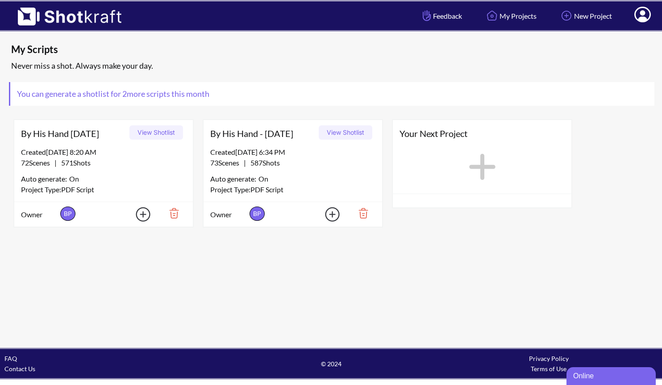
click at [311, 172] on div "Created [DATE] 6:34 PM 73 Scenes | 587 Shots Auto generate: On Project Type: PD…" at bounding box center [292, 174] width 178 height 55
click at [507, 18] on link "My Projects" at bounding box center [510, 16] width 66 height 24
click at [62, 16] on img at bounding box center [65, 13] width 130 height 24
